Goal: Information Seeking & Learning: Learn about a topic

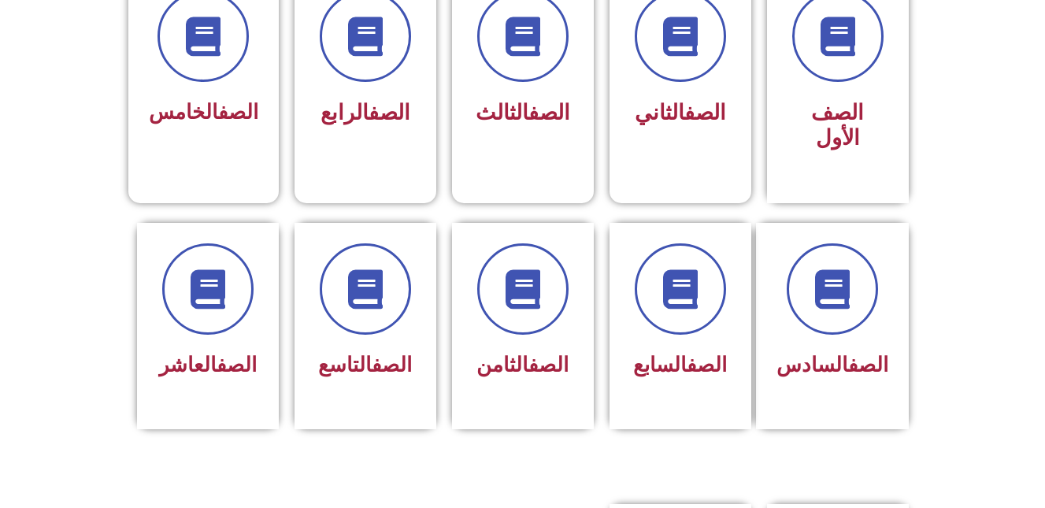
scroll to position [472, 0]
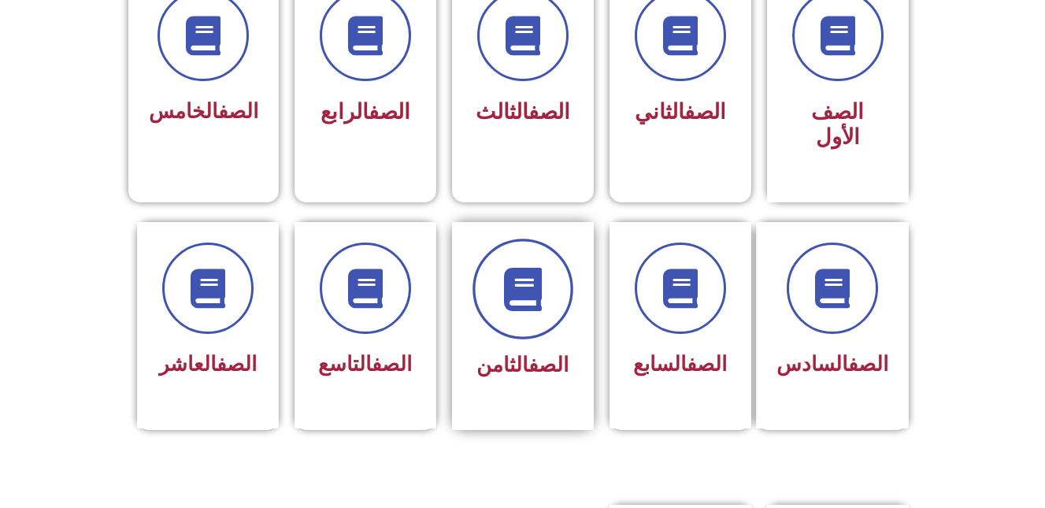
click at [506, 267] on icon at bounding box center [522, 288] width 43 height 43
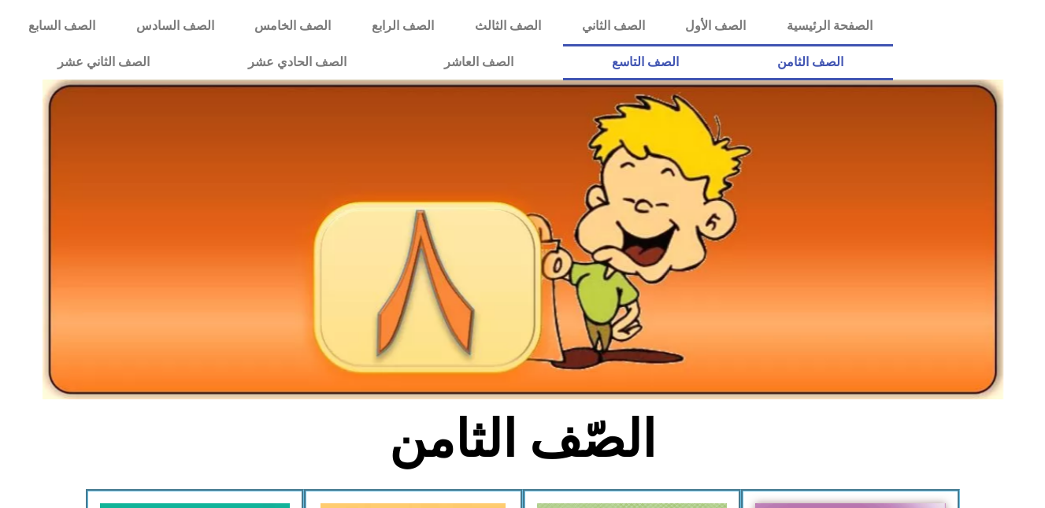
click at [563, 44] on link "الصف التاسع" at bounding box center [645, 62] width 165 height 36
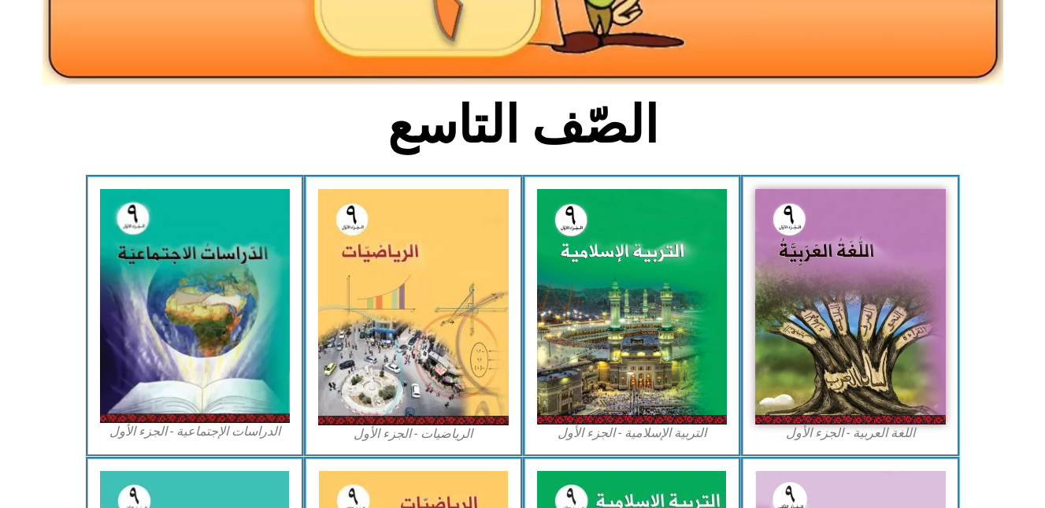
scroll to position [346, 0]
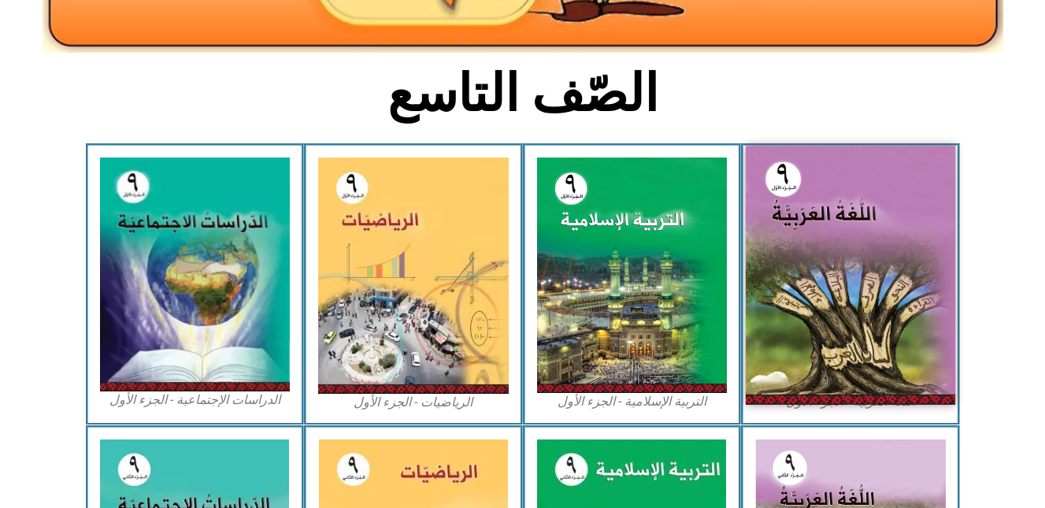
click at [919, 238] on img at bounding box center [850, 275] width 209 height 259
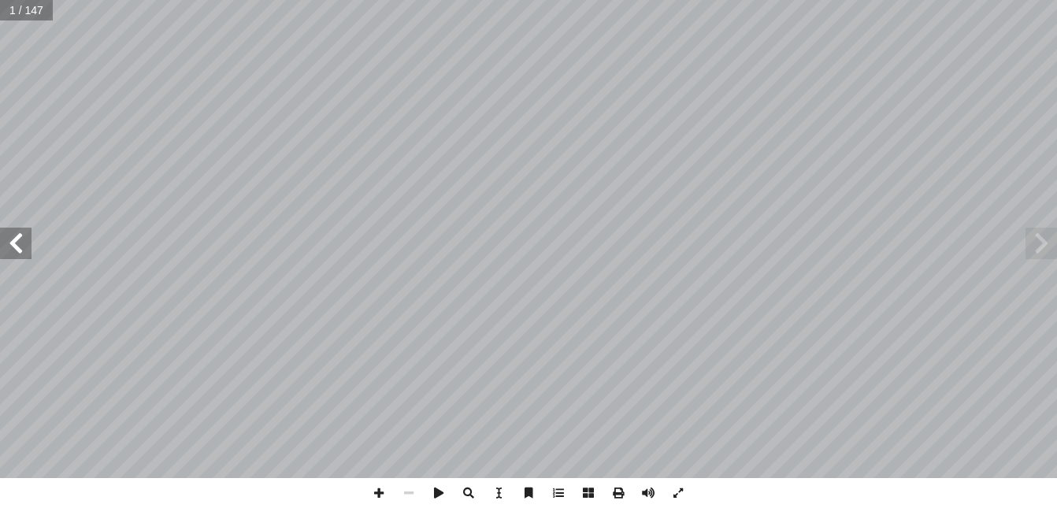
click at [18, 246] on span at bounding box center [15, 243] width 31 height 31
click at [18, 245] on span at bounding box center [15, 243] width 31 height 31
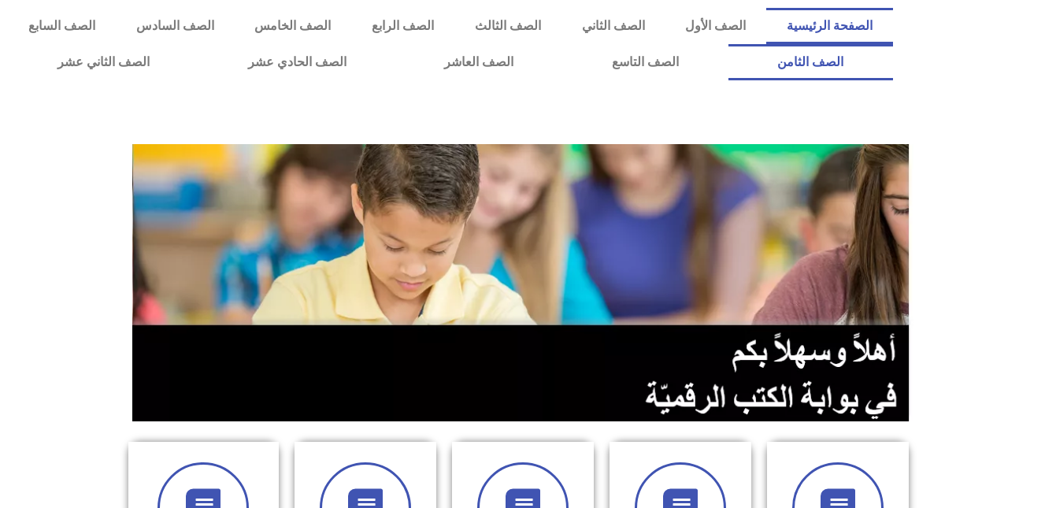
click at [728, 44] on link "الصف الثامن" at bounding box center [810, 62] width 165 height 36
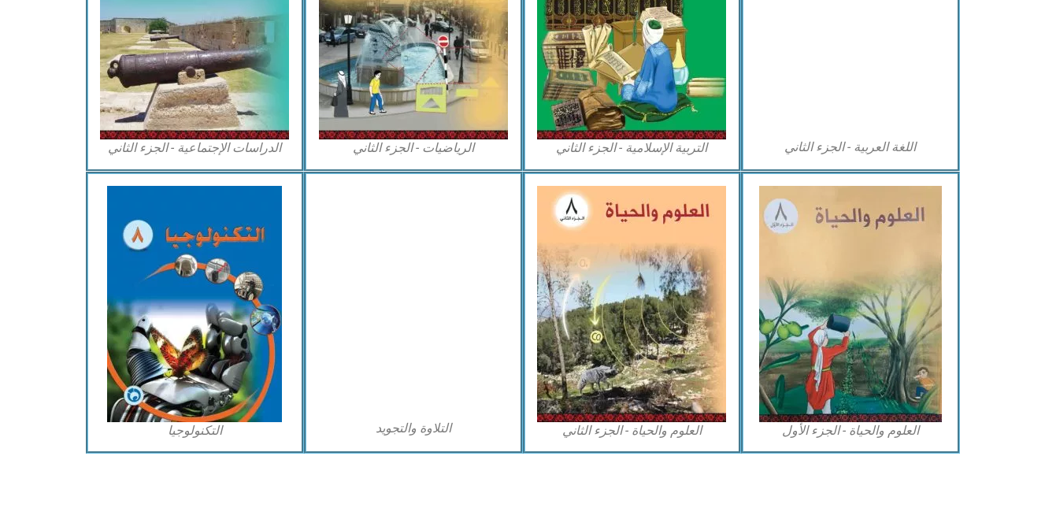
scroll to position [894, 0]
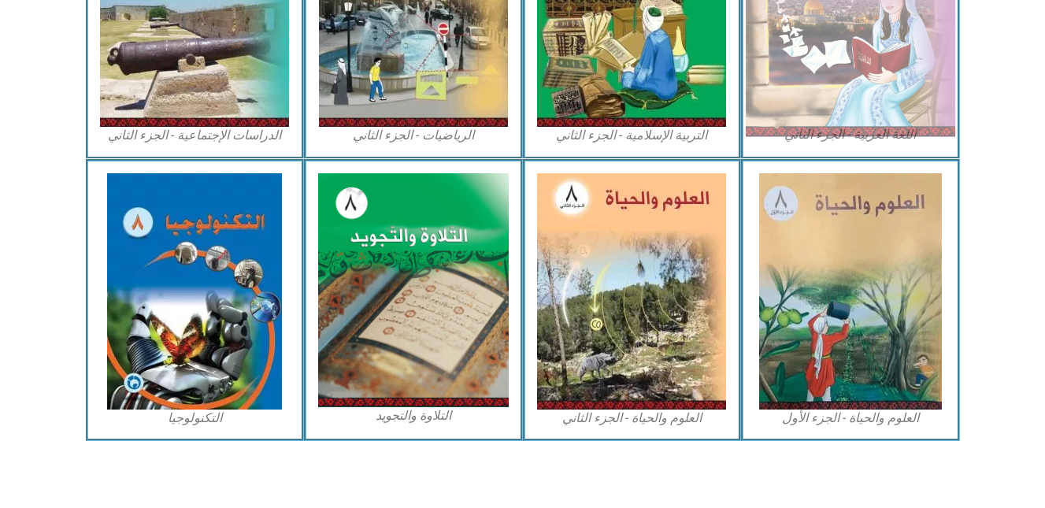
click at [836, 109] on img at bounding box center [850, 8] width 209 height 258
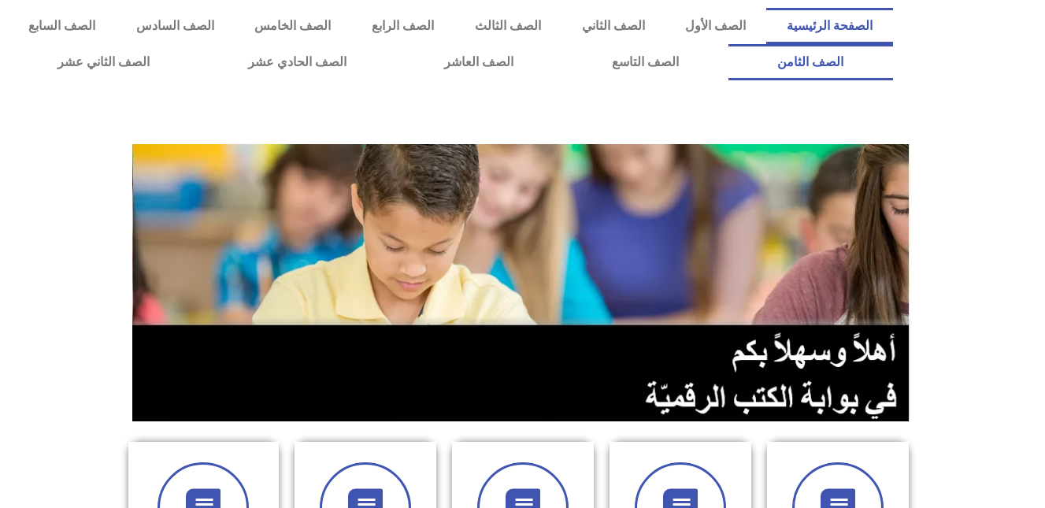
click at [728, 44] on link "الصف الثامن" at bounding box center [810, 62] width 165 height 36
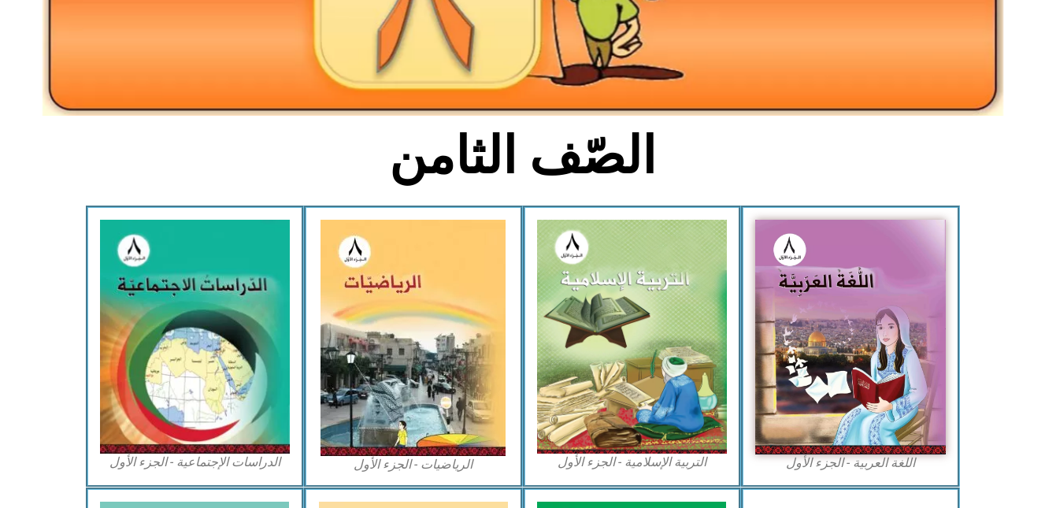
scroll to position [315, 0]
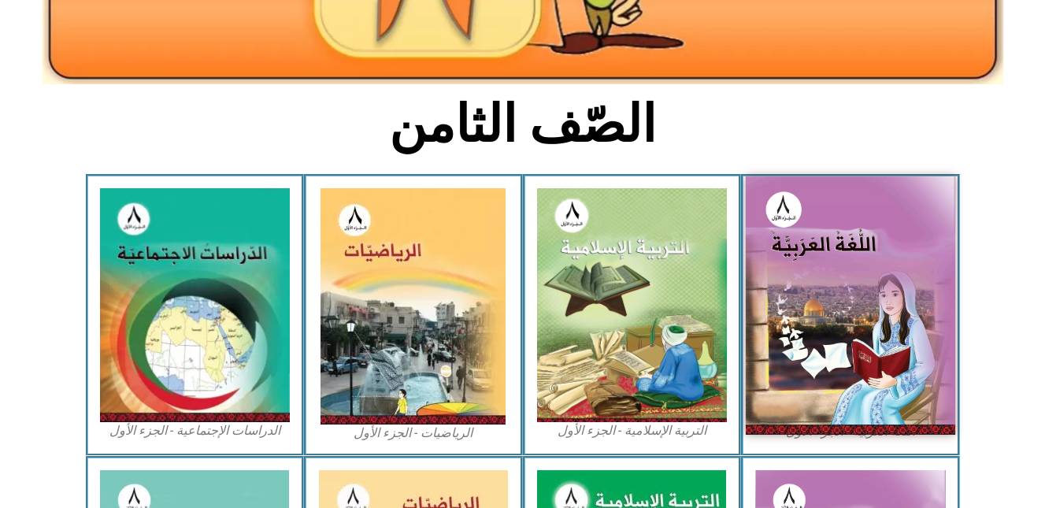
click at [932, 283] on img at bounding box center [850, 304] width 209 height 257
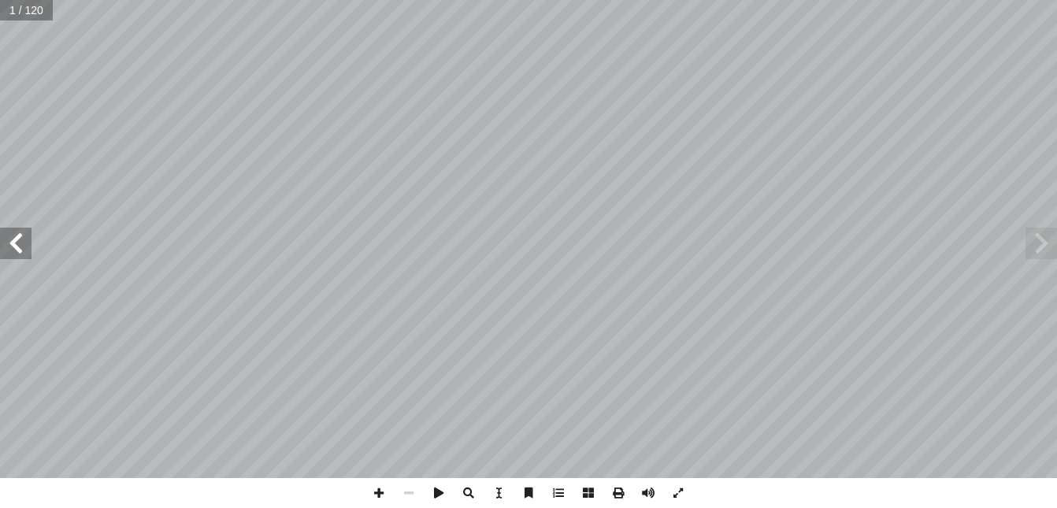
click at [9, 246] on span at bounding box center [15, 243] width 31 height 31
click at [4, 245] on span at bounding box center [15, 243] width 31 height 31
click at [2, 244] on span at bounding box center [15, 243] width 31 height 31
click at [2, 242] on span at bounding box center [15, 243] width 31 height 31
click at [12, 245] on span at bounding box center [15, 243] width 31 height 31
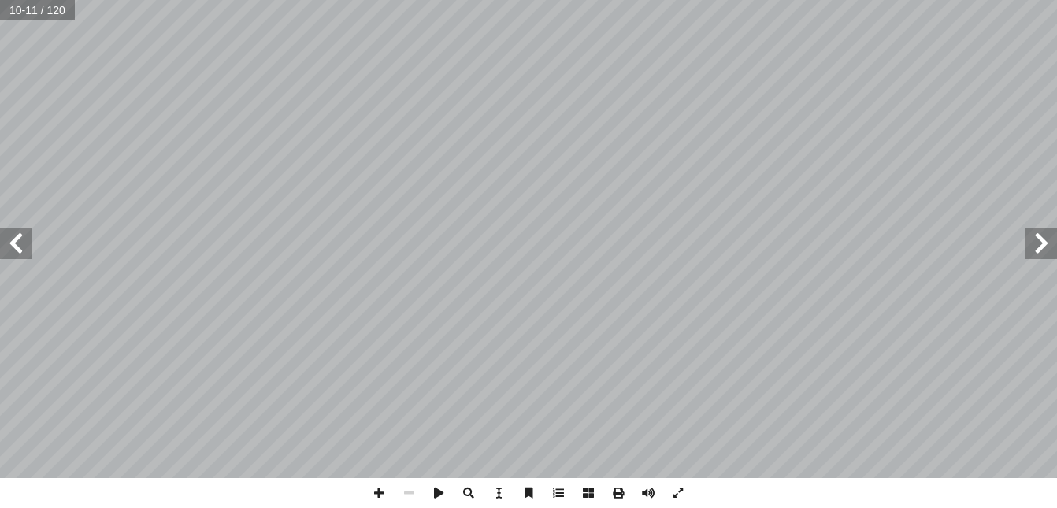
click at [12, 246] on span at bounding box center [15, 243] width 31 height 31
click at [13, 242] on span at bounding box center [15, 243] width 31 height 31
click at [17, 245] on span at bounding box center [15, 243] width 31 height 31
click at [18, 244] on span at bounding box center [15, 243] width 31 height 31
click at [13, 249] on span at bounding box center [15, 243] width 31 height 31
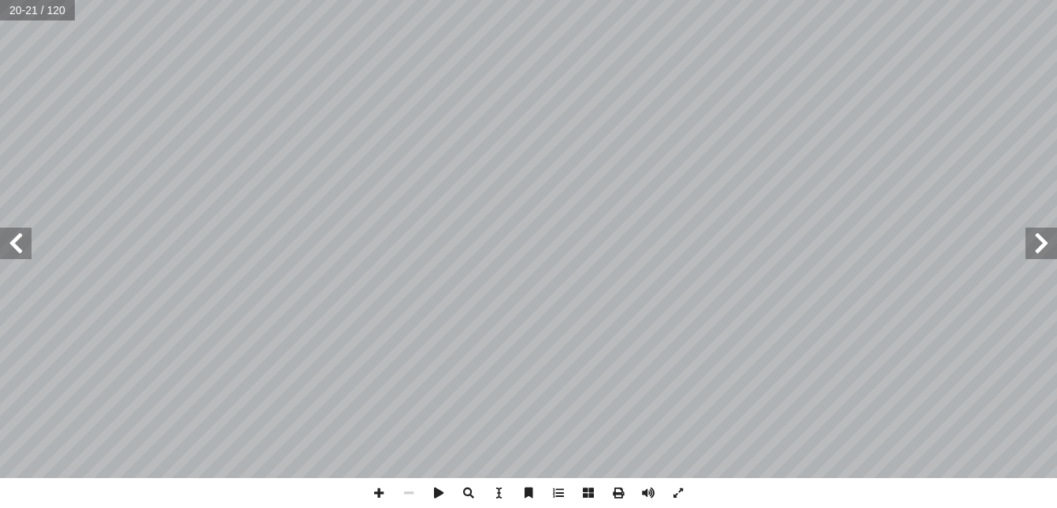
click at [13, 244] on span at bounding box center [15, 243] width 31 height 31
click at [13, 242] on span at bounding box center [15, 243] width 31 height 31
click at [1035, 243] on span at bounding box center [1040, 243] width 31 height 31
click at [11, 237] on span at bounding box center [15, 243] width 31 height 31
click at [1031, 255] on span at bounding box center [1040, 243] width 31 height 31
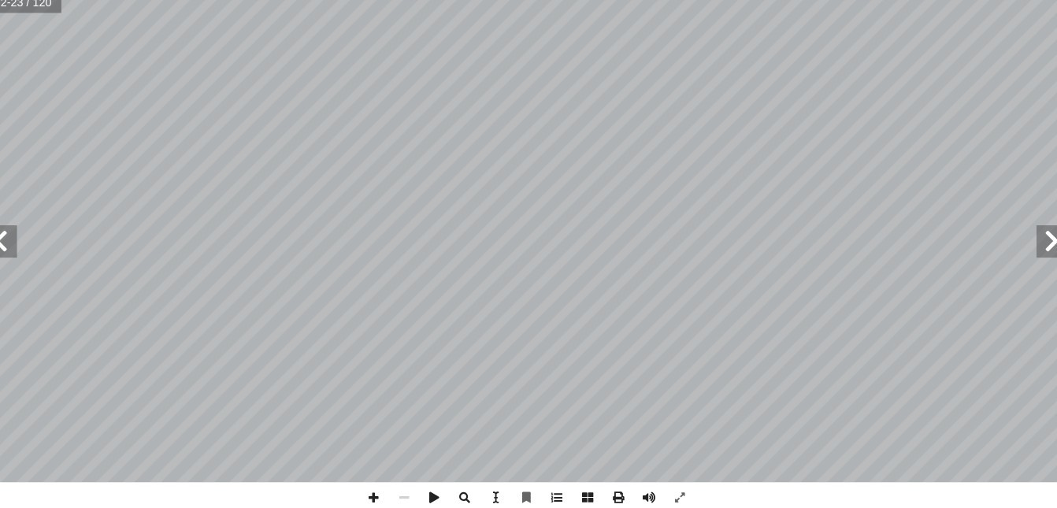
click at [1043, 242] on span at bounding box center [1040, 243] width 31 height 31
click at [30, 243] on span at bounding box center [15, 243] width 31 height 31
click at [1030, 249] on span at bounding box center [1040, 243] width 31 height 31
click at [25, 239] on span at bounding box center [15, 243] width 31 height 31
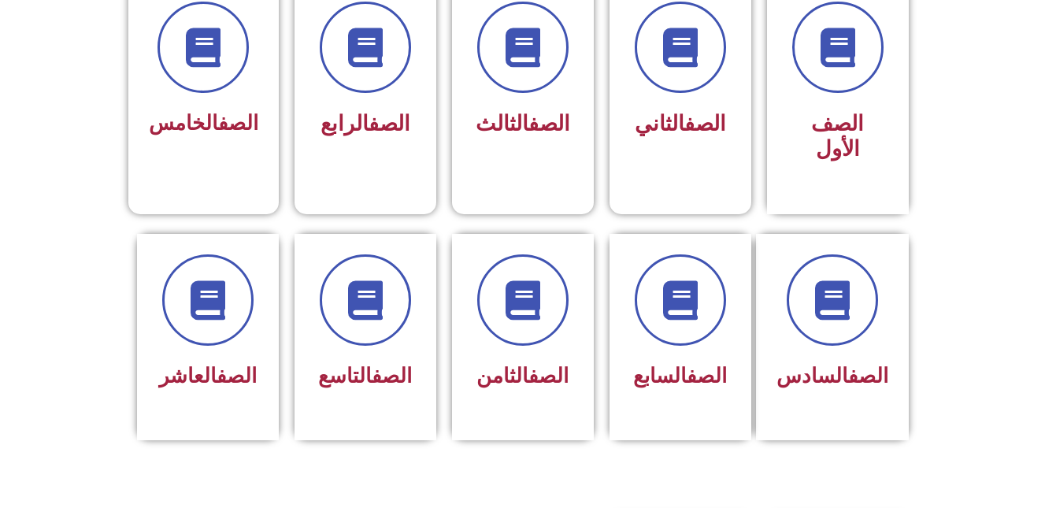
scroll to position [472, 0]
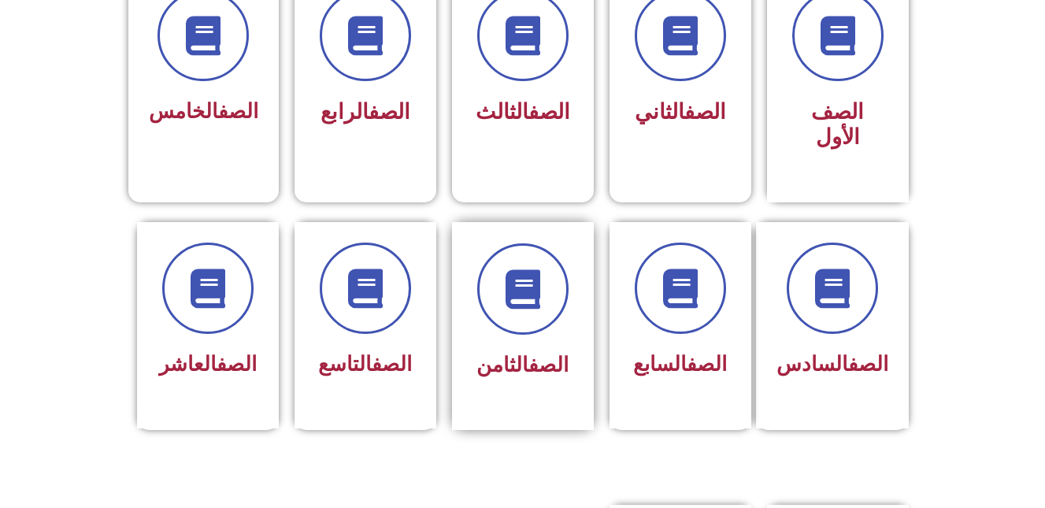
click at [505, 310] on div "الصف الثامن" at bounding box center [522, 314] width 99 height 142
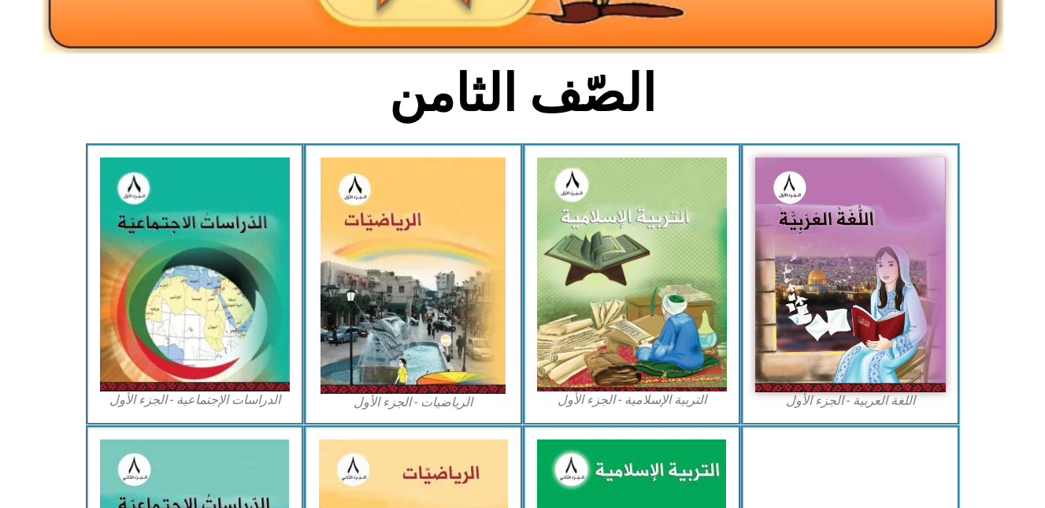
scroll to position [346, 0]
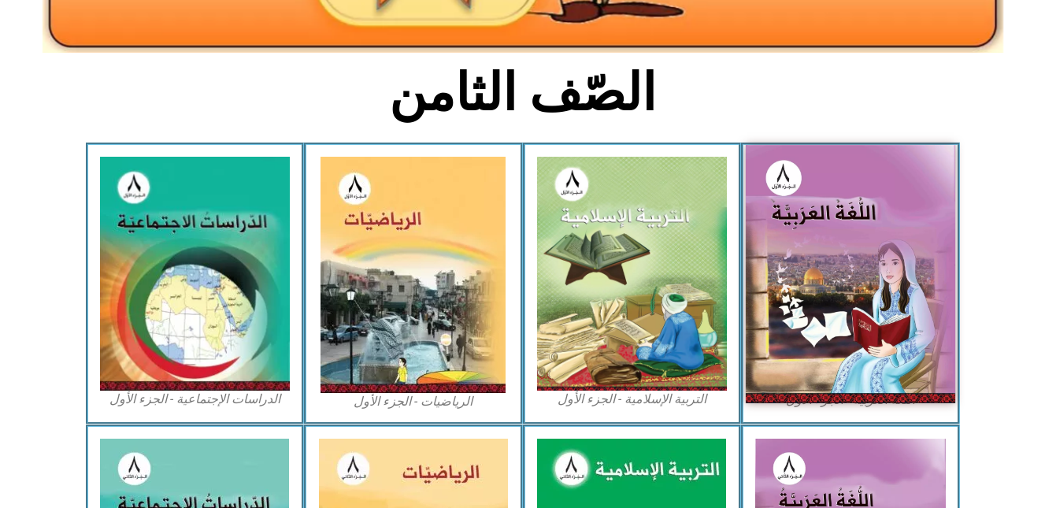
click at [885, 244] on img at bounding box center [850, 273] width 209 height 257
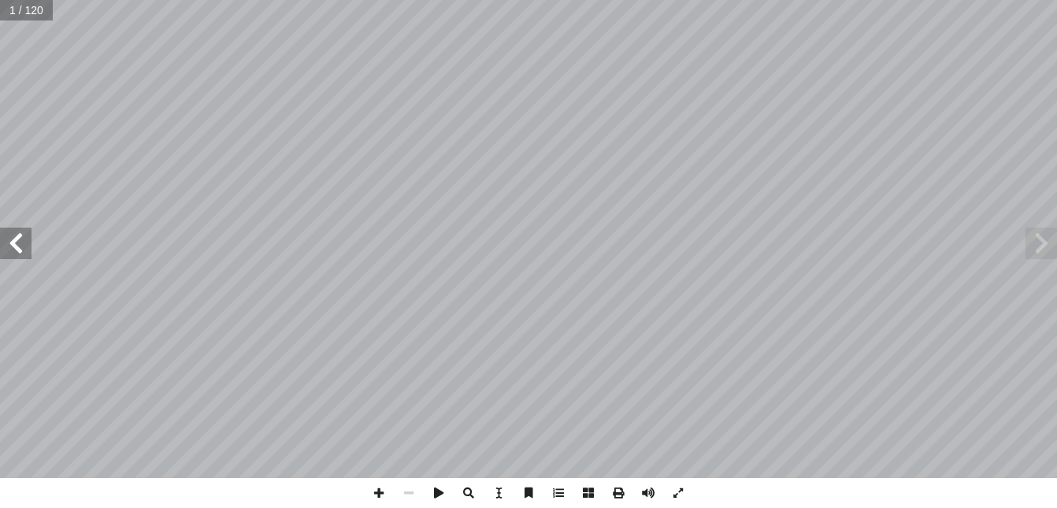
click at [21, 246] on span at bounding box center [15, 243] width 31 height 31
click at [14, 242] on span at bounding box center [15, 243] width 31 height 31
